Goal: Task Accomplishment & Management: Manage account settings

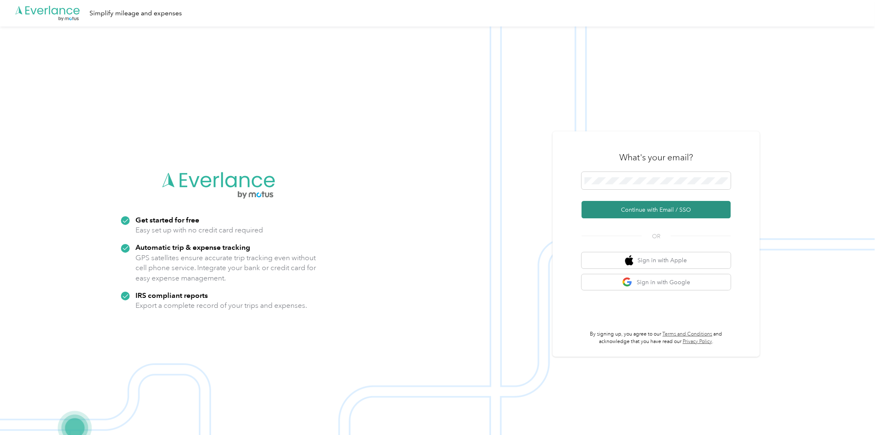
click at [642, 206] on button "Continue with Email / SSO" at bounding box center [655, 209] width 149 height 17
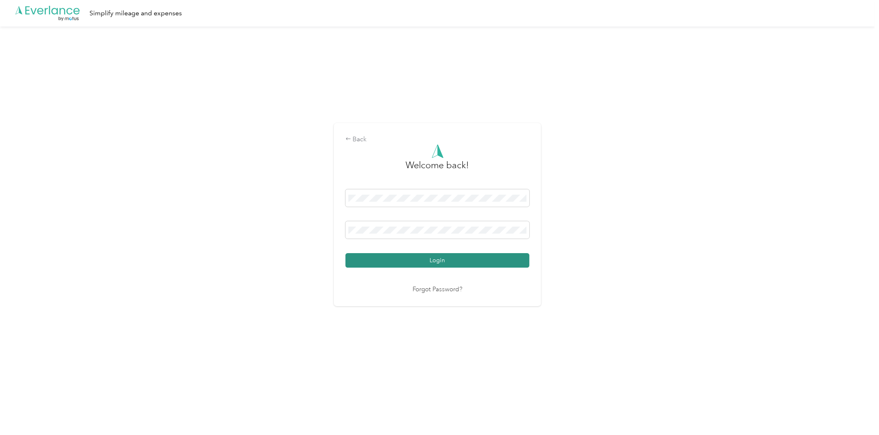
click at [494, 258] on button "Login" at bounding box center [437, 260] width 184 height 14
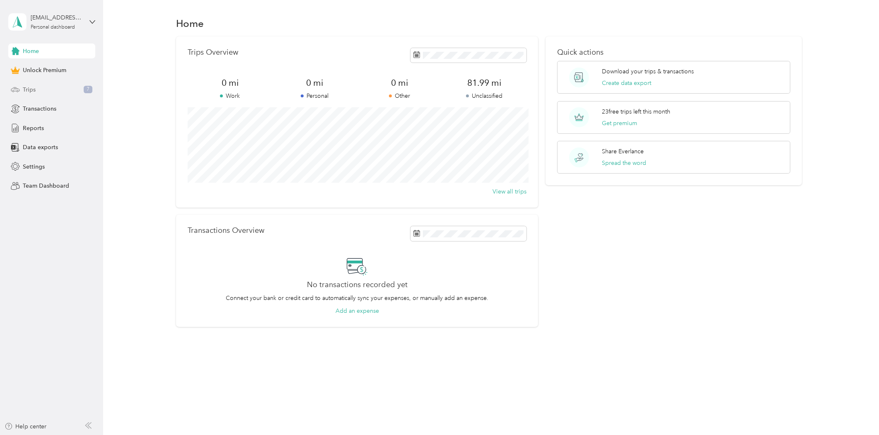
click at [29, 86] on span "Trips" at bounding box center [29, 89] width 13 height 9
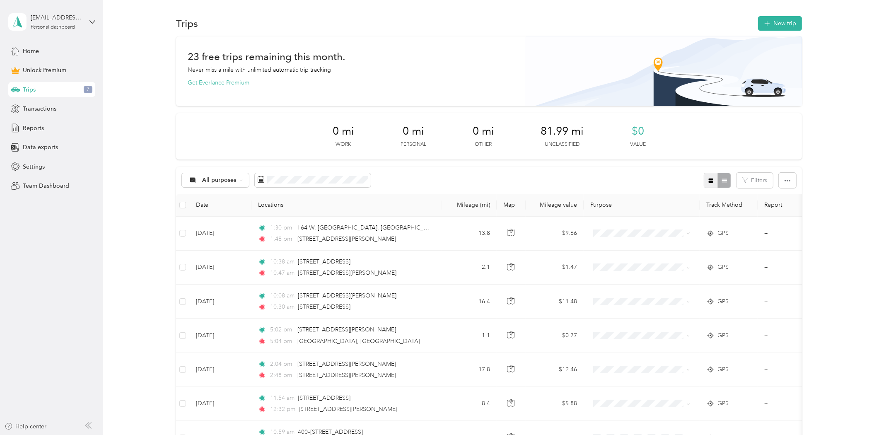
click at [711, 183] on button "button" at bounding box center [711, 180] width 14 height 15
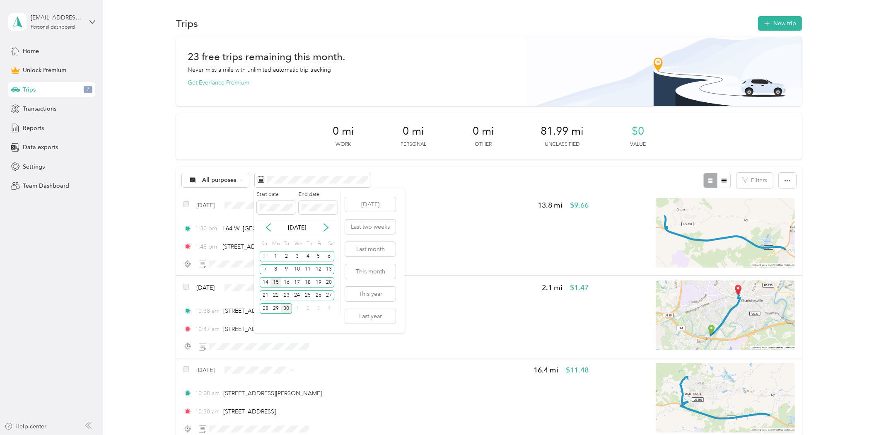
click at [272, 283] on div "15" at bounding box center [275, 282] width 11 height 10
click at [265, 304] on div "28" at bounding box center [265, 308] width 11 height 10
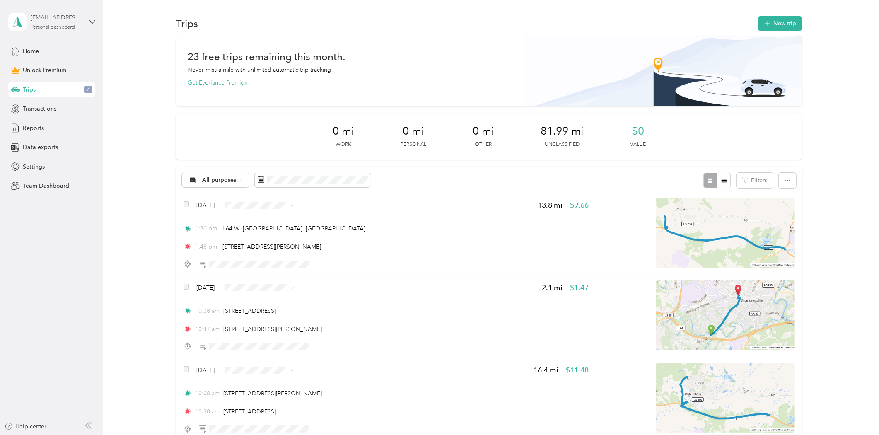
click at [81, 19] on div "[EMAIL_ADDRESS][DOMAIN_NAME]" at bounding box center [57, 17] width 52 height 9
click at [55, 66] on div "Log out" at bounding box center [95, 67] width 163 height 14
